Goal: Task Accomplishment & Management: Use online tool/utility

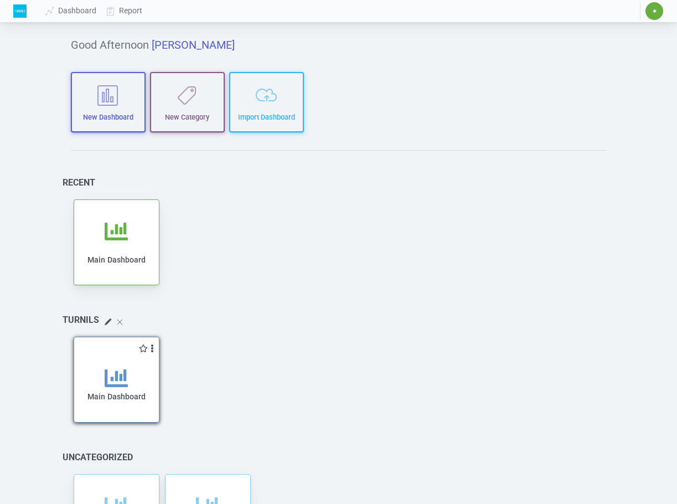
click at [114, 392] on span "Main Dashboard" at bounding box center [117, 396] width 58 height 9
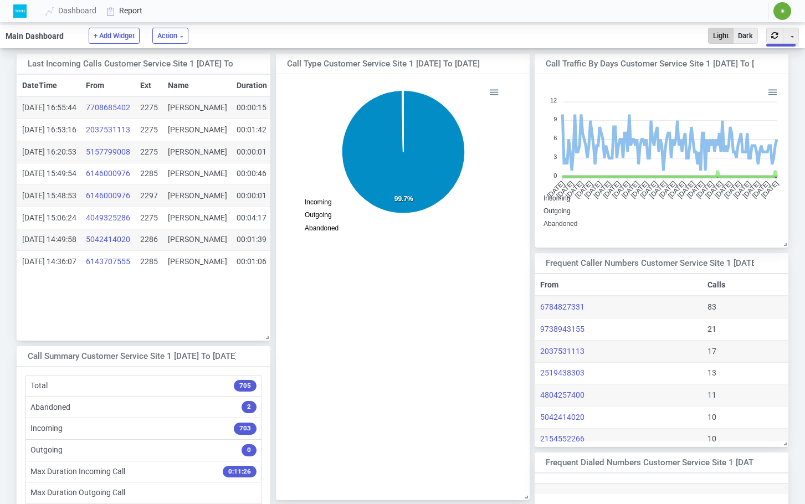
click at [131, 13] on link "Report" at bounding box center [125, 11] width 46 height 20
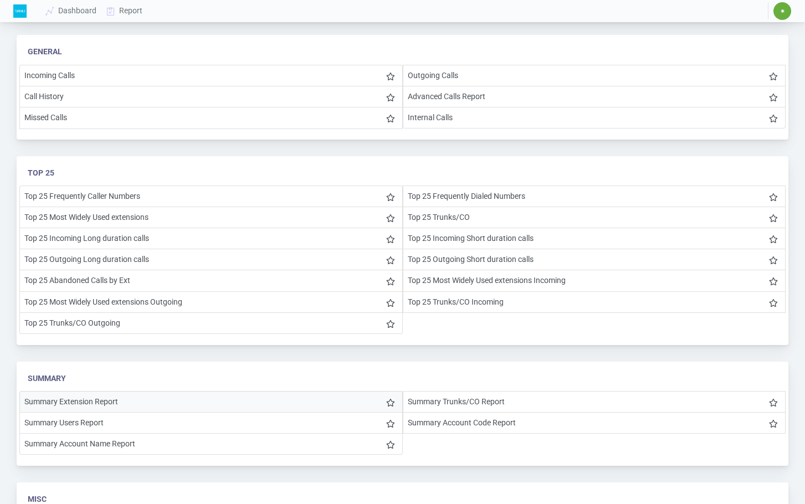
click at [166, 399] on li "Summary Extension Report" at bounding box center [210, 402] width 383 height 22
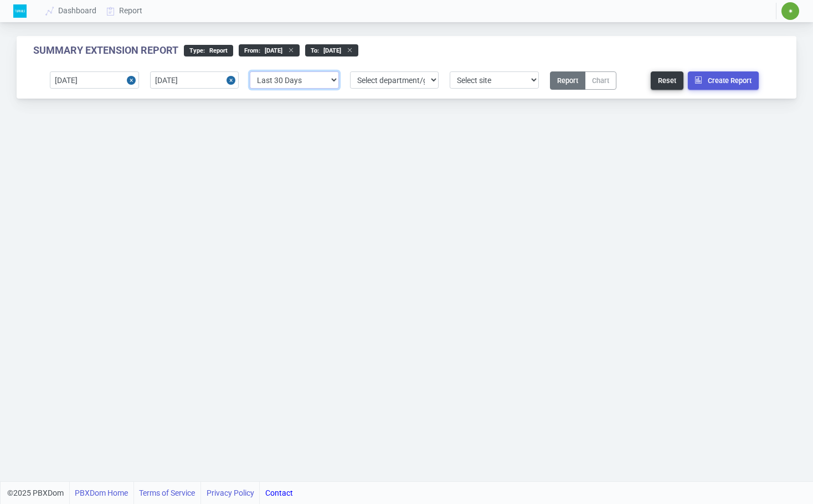
click at [330, 84] on select "Select predefined [DATE] [DATE] Current Year Current Month Current Week Previou…" at bounding box center [294, 79] width 89 height 17
select select "1"
click at [250, 71] on select "Select predefined [DATE] [DATE] Current Year Current Month Current Week Previou…" at bounding box center [294, 79] width 89 height 17
type input "[DATE]"
click at [366, 78] on select "Select department/group Exclude Extension WhiteListExtension Customer Service" at bounding box center [394, 79] width 89 height 17
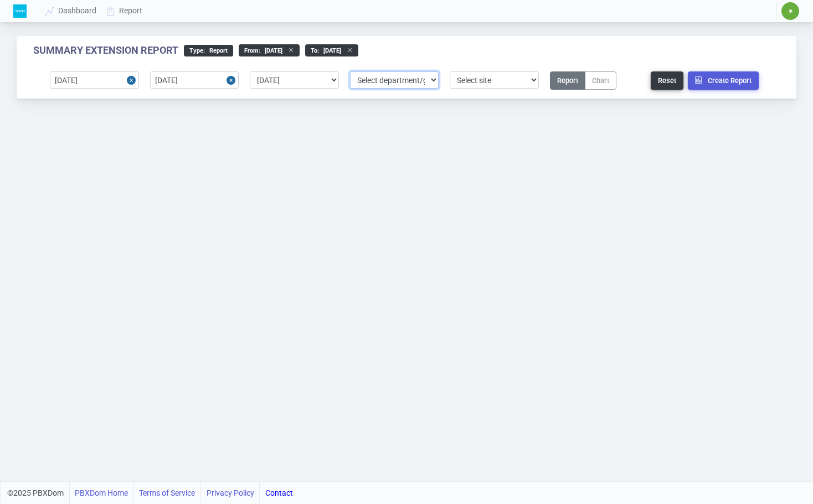
select select "6"
click at [350, 71] on select "Select department/group Exclude Extension WhiteListExtension Customer Service" at bounding box center [394, 79] width 89 height 17
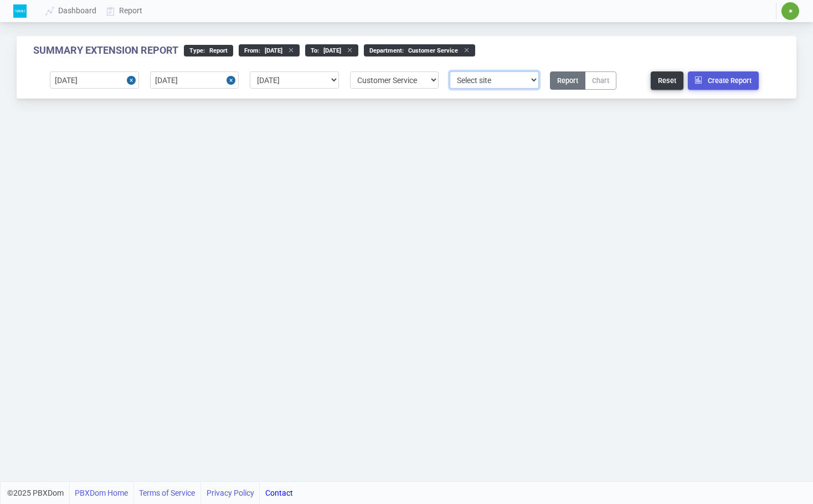
click at [463, 75] on select "Select site 2" at bounding box center [494, 79] width 89 height 17
select select "2"
click at [450, 71] on select "Select site 2" at bounding box center [494, 79] width 89 height 17
click at [677, 81] on button "Create Report" at bounding box center [723, 80] width 71 height 18
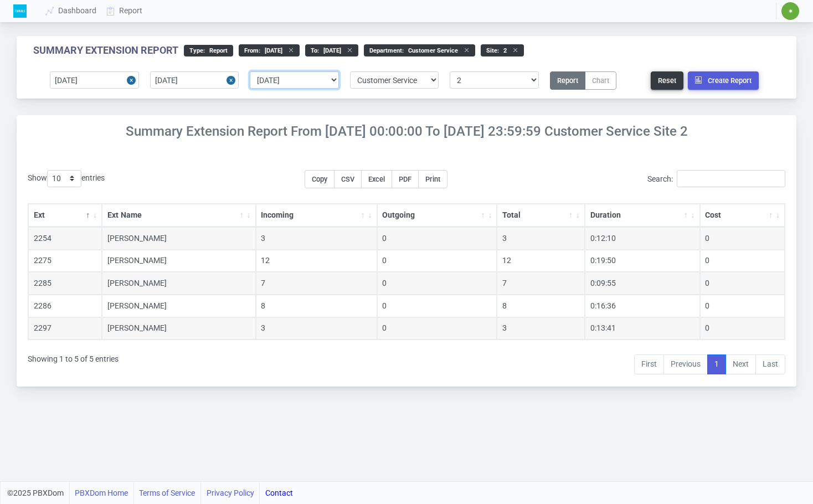
click at [338, 80] on select "Select predefined [DATE] [DATE] Current Year Current Month Current Week Previou…" at bounding box center [294, 79] width 89 height 17
select select "3"
click at [250, 71] on select "Select predefined [DATE] [DATE] Current Year Current Month Current Week Previou…" at bounding box center [294, 79] width 89 height 17
type input "[DATE]"
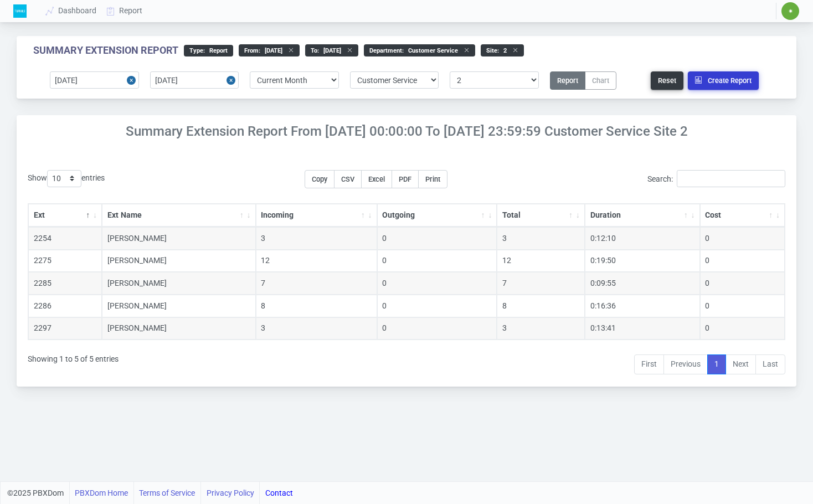
click at [677, 78] on button "Create Report" at bounding box center [723, 80] width 71 height 18
